Goal: Transaction & Acquisition: Register for event/course

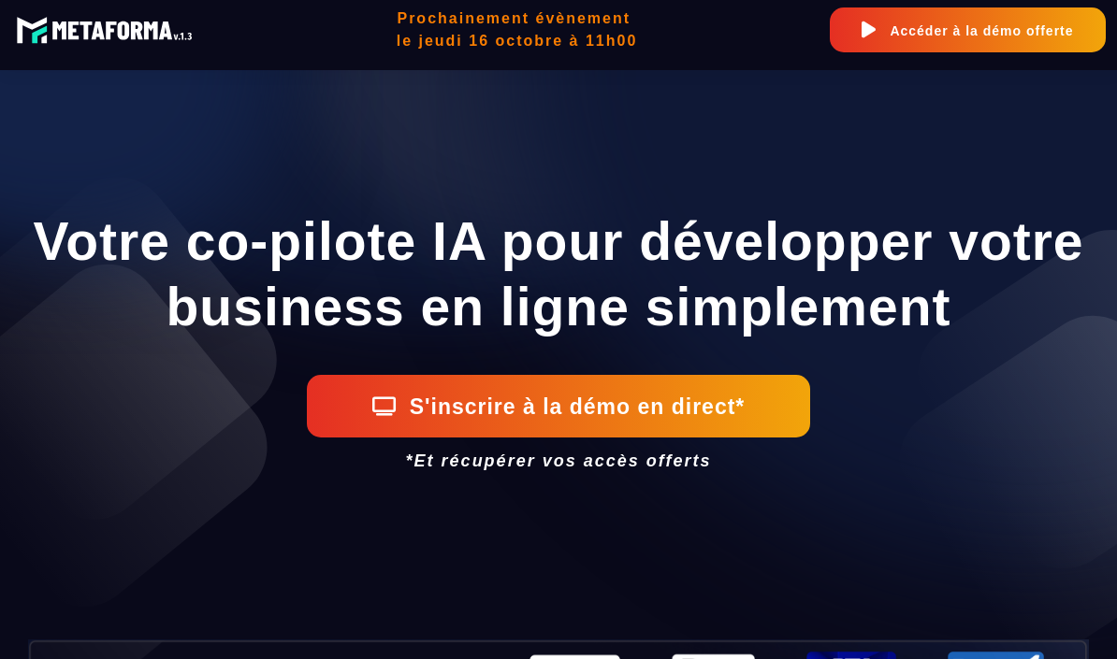
click at [721, 413] on button "S'inscrire à la démo en direct*" at bounding box center [558, 406] width 503 height 63
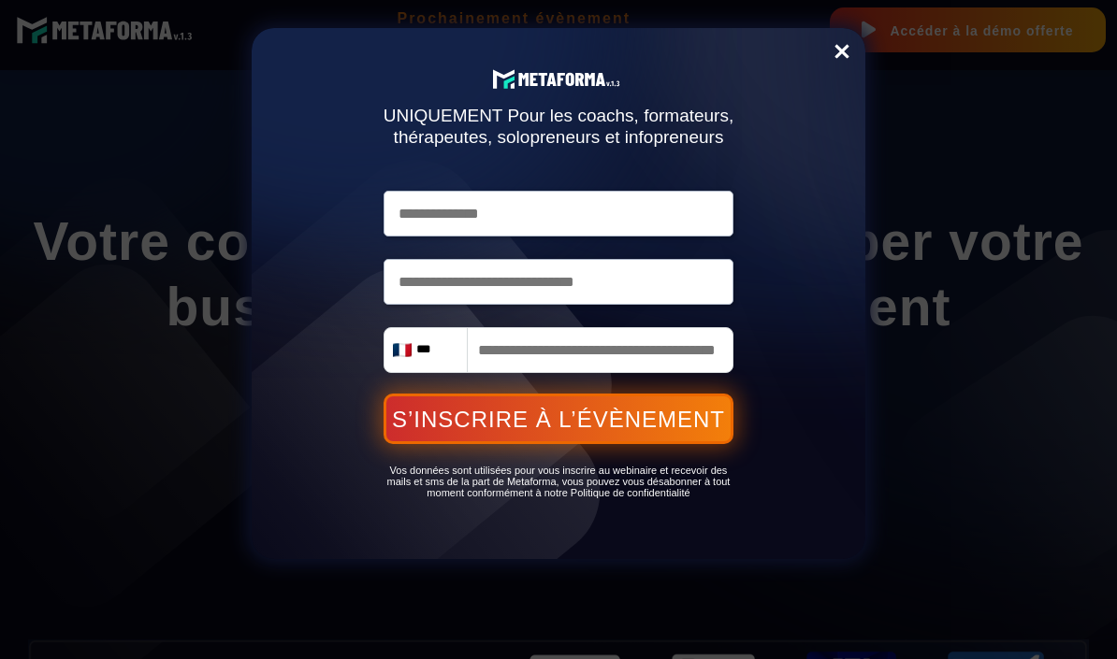
click at [612, 213] on input "text" at bounding box center [558, 214] width 351 height 46
type input "**********"
type input "******"
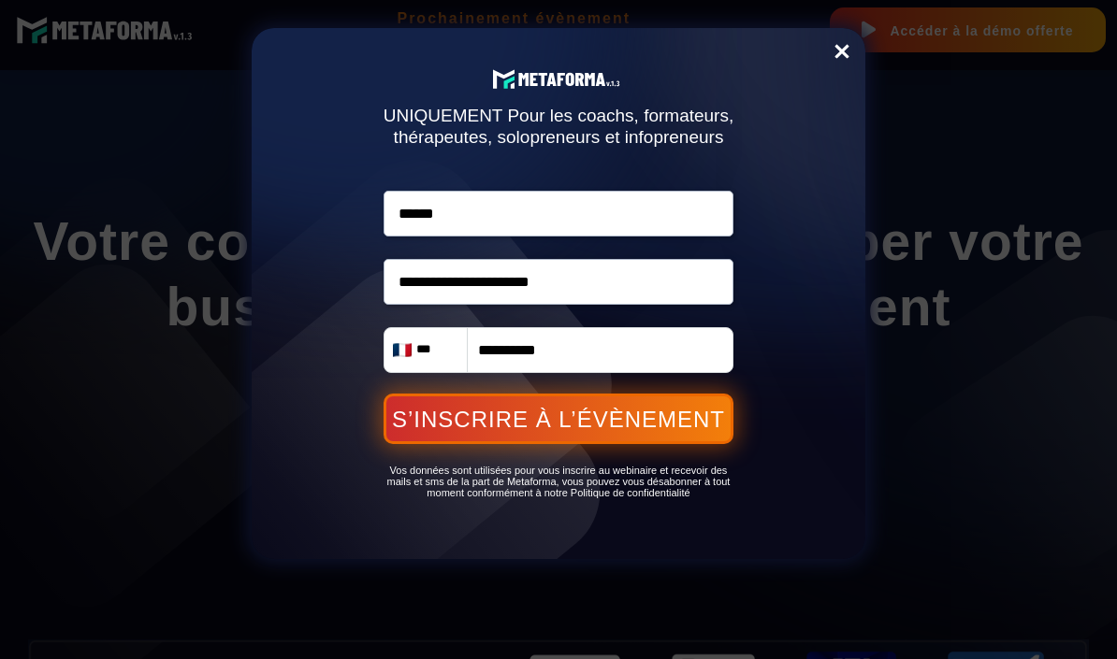
click at [673, 420] on button "S’INSCRIRE À L’ÉVÈNEMENT" at bounding box center [558, 419] width 351 height 51
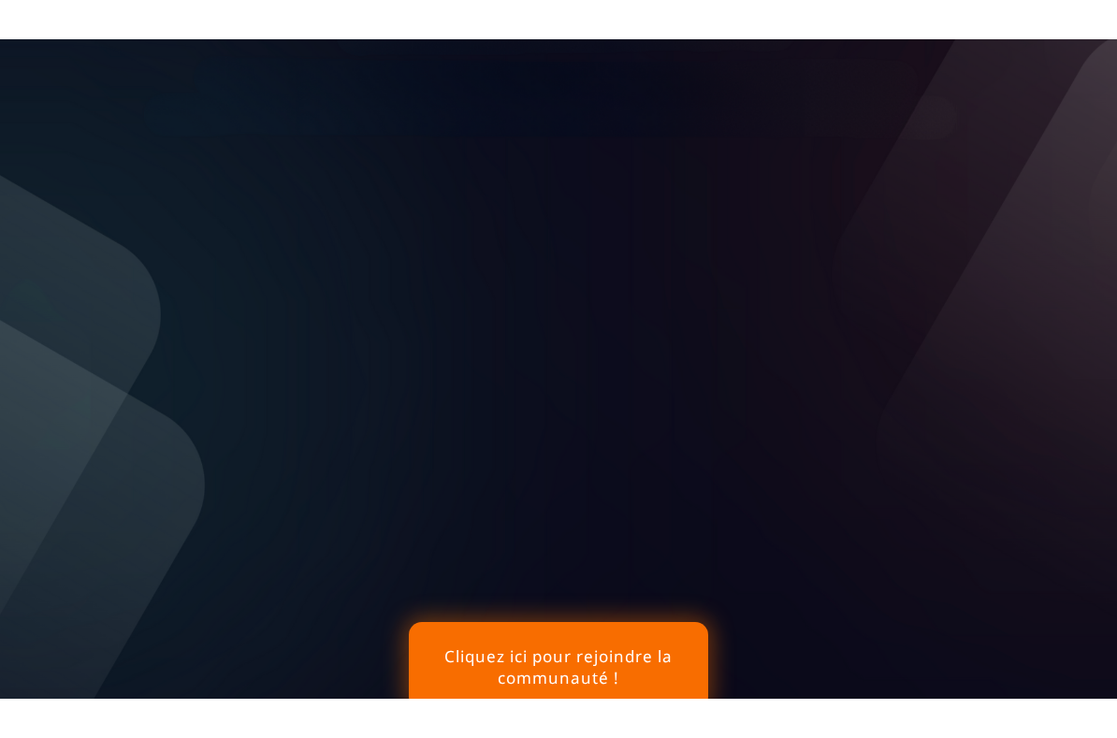
scroll to position [146, 0]
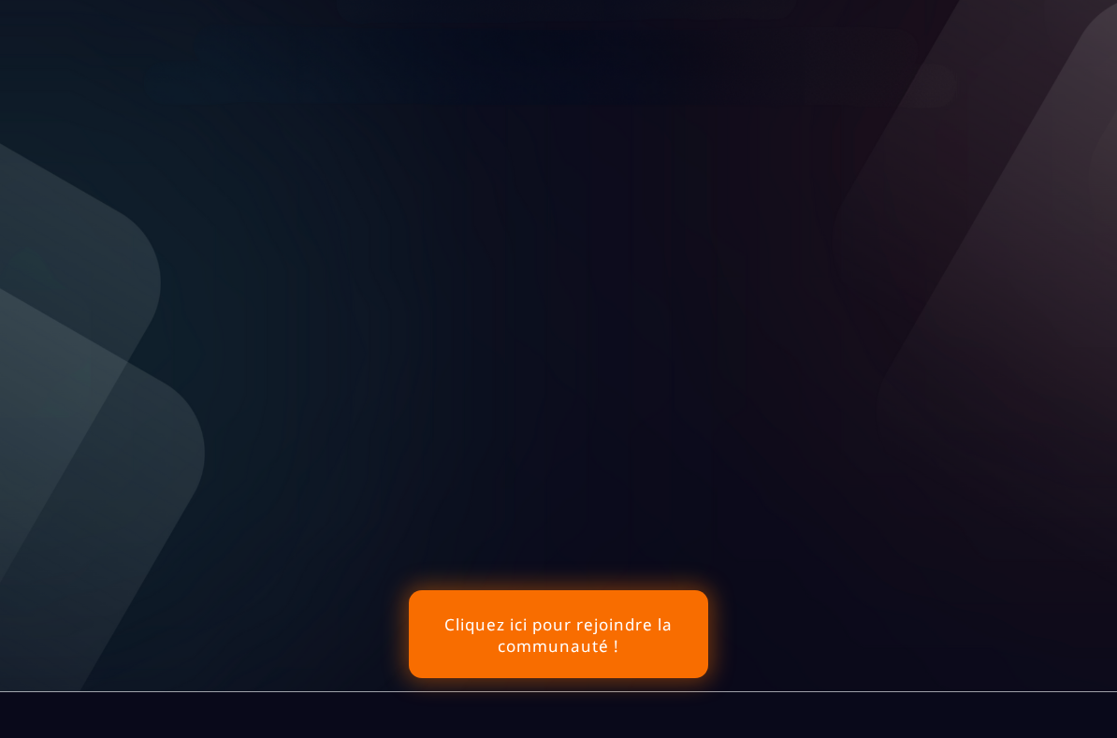
click at [640, 658] on button "Cliquez ici pour rejoindre la communauté !" at bounding box center [558, 634] width 299 height 88
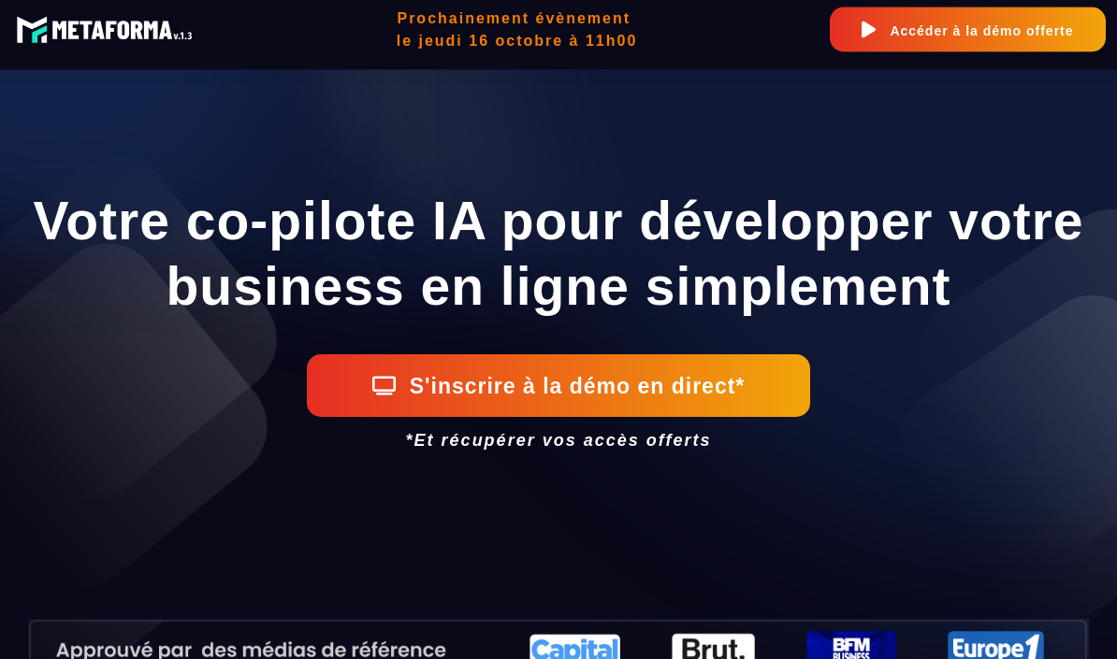
click at [686, 369] on button "S'inscrire à la démo en direct*" at bounding box center [558, 386] width 503 height 63
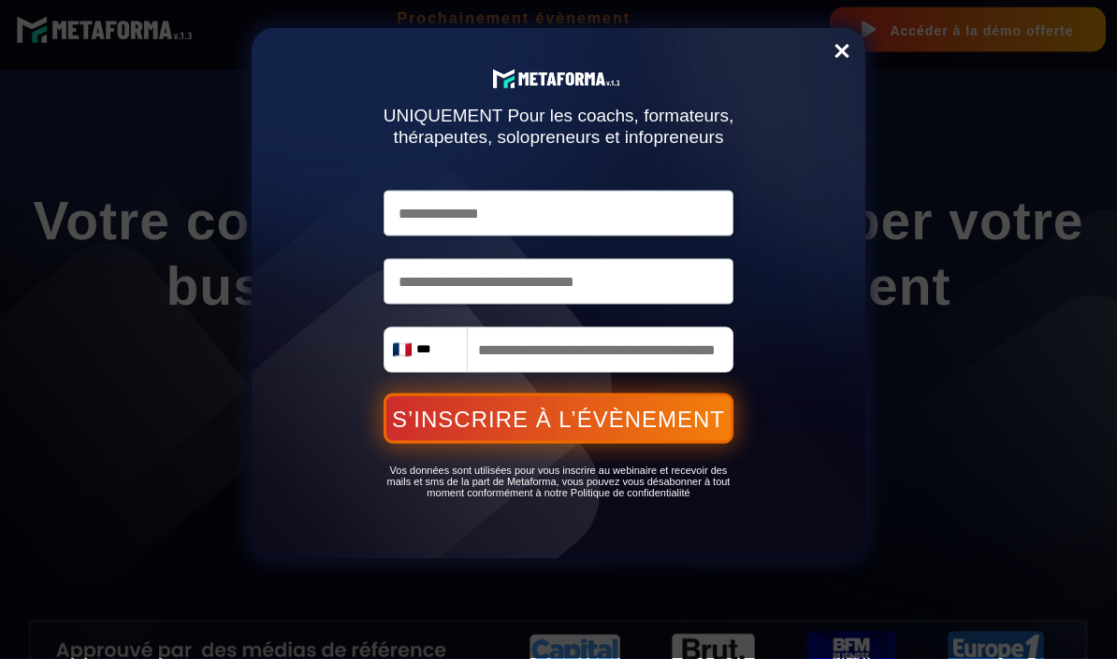
scroll to position [21, 0]
click at [842, 54] on link "Close" at bounding box center [841, 53] width 37 height 41
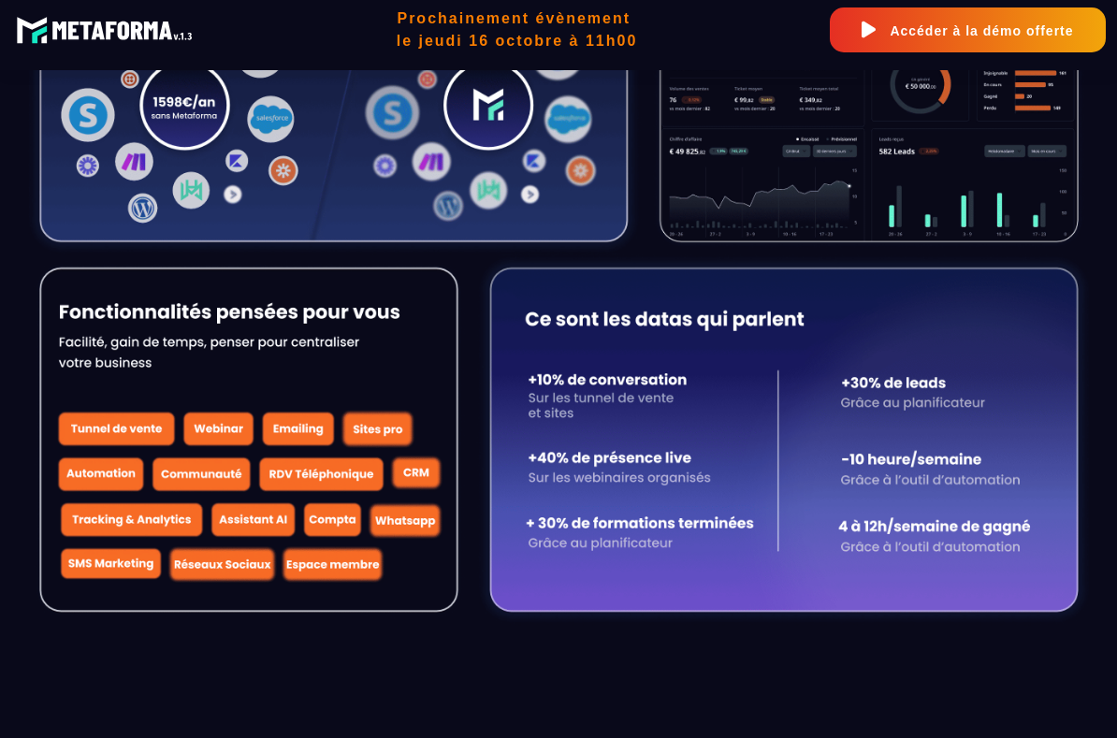
scroll to position [1159, 0]
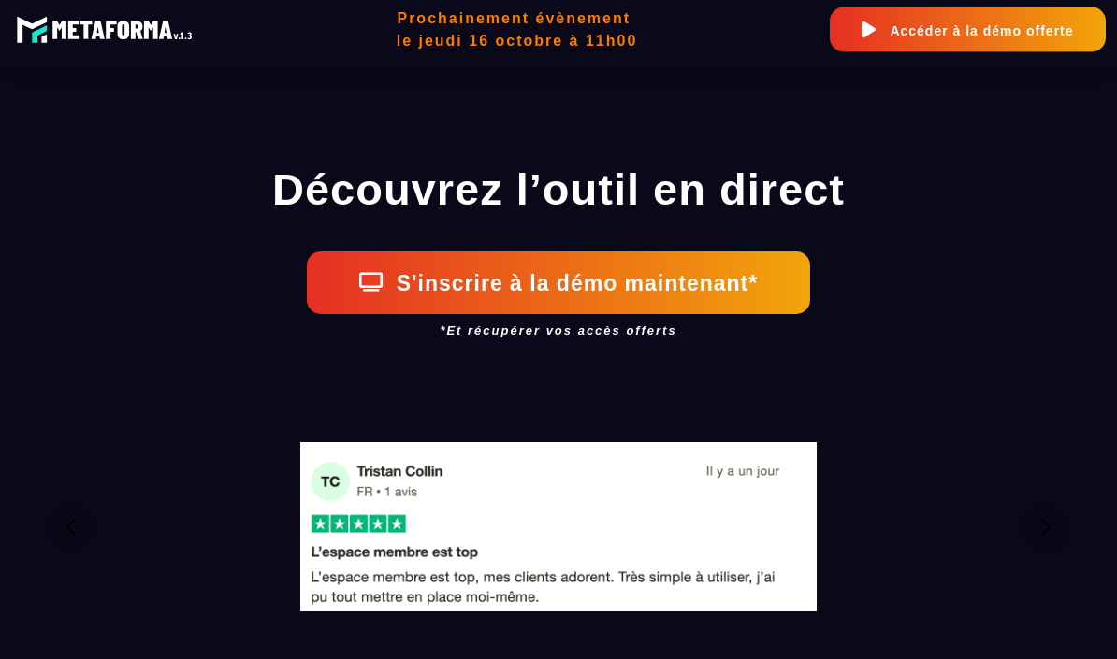
click at [766, 288] on button "S'inscrire à la démo maintenant*" at bounding box center [558, 284] width 503 height 63
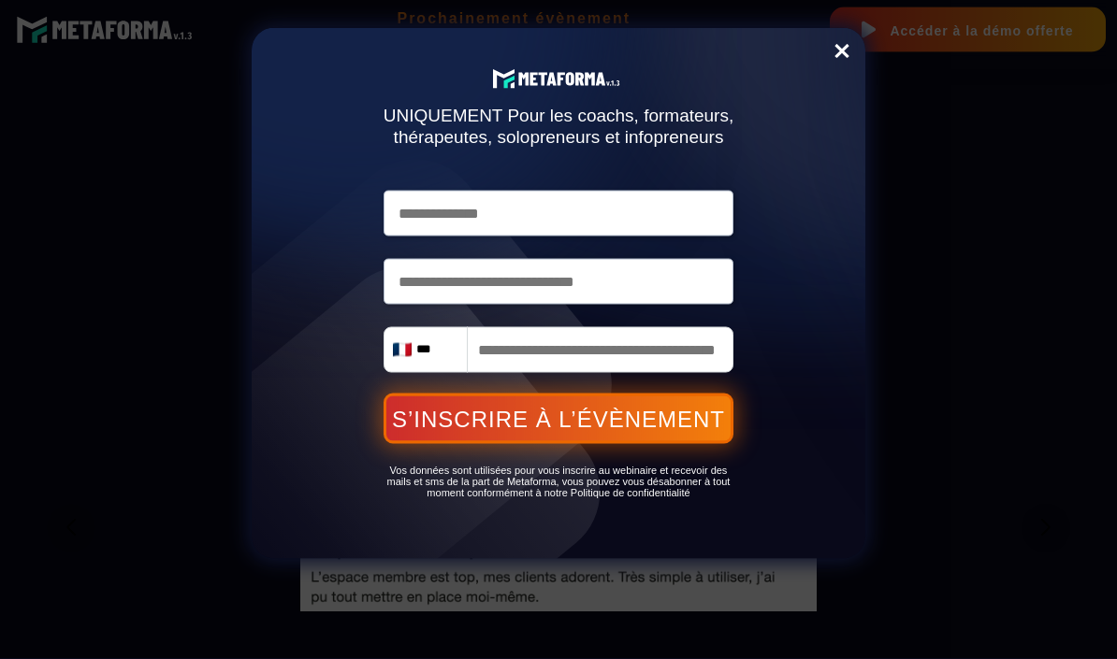
scroll to position [1727, 0]
click at [828, 51] on link "Close" at bounding box center [841, 53] width 37 height 41
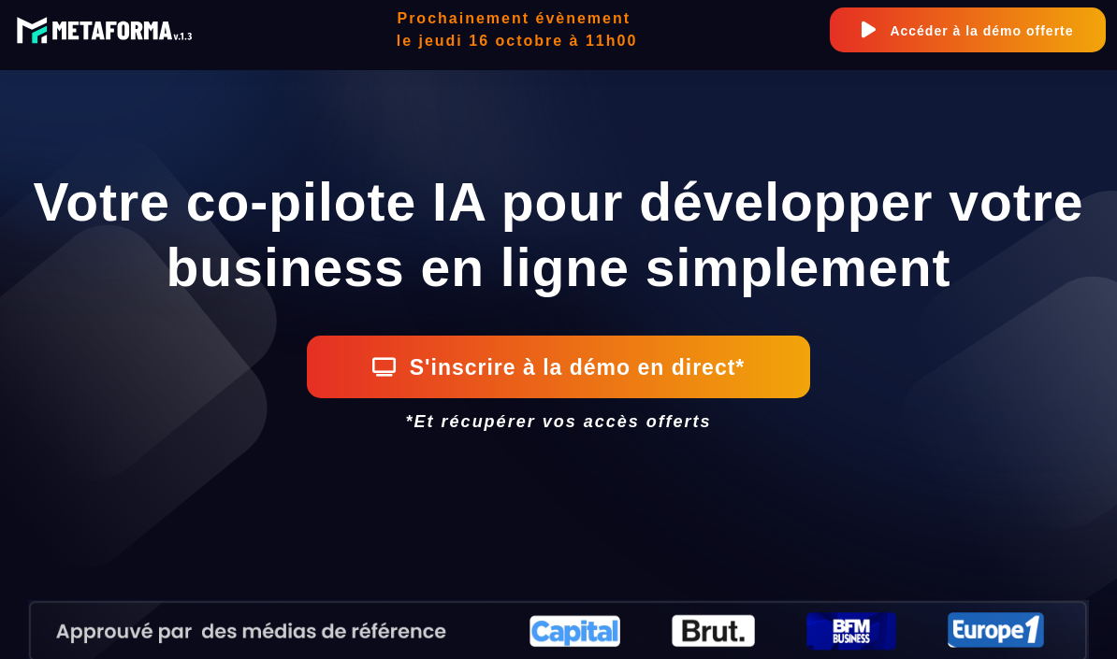
scroll to position [37, 0]
